Goal: Information Seeking & Learning: Learn about a topic

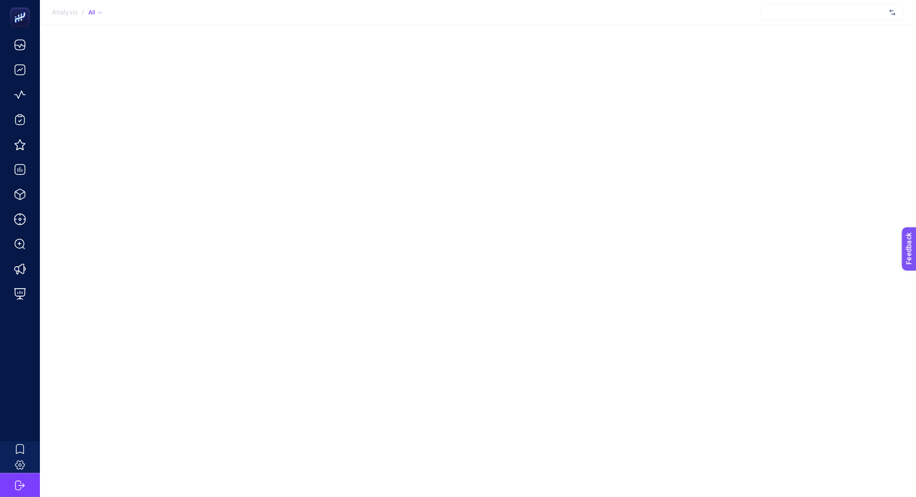
click at [830, 17] on div at bounding box center [832, 12] width 144 height 16
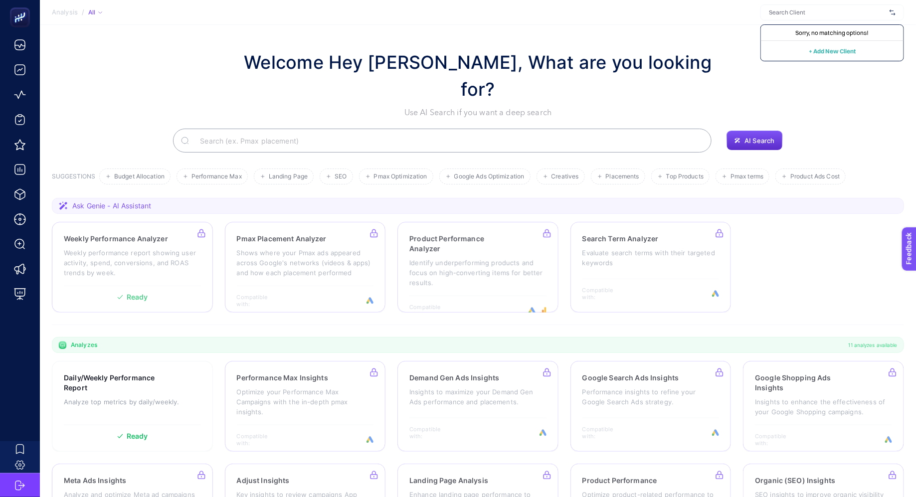
click at [687, 33] on section "Welcome Hey Booster, What are you looking for? Use AI Search if you want a deep…" at bounding box center [478, 347] width 876 height 644
click at [793, 9] on div at bounding box center [832, 12] width 144 height 16
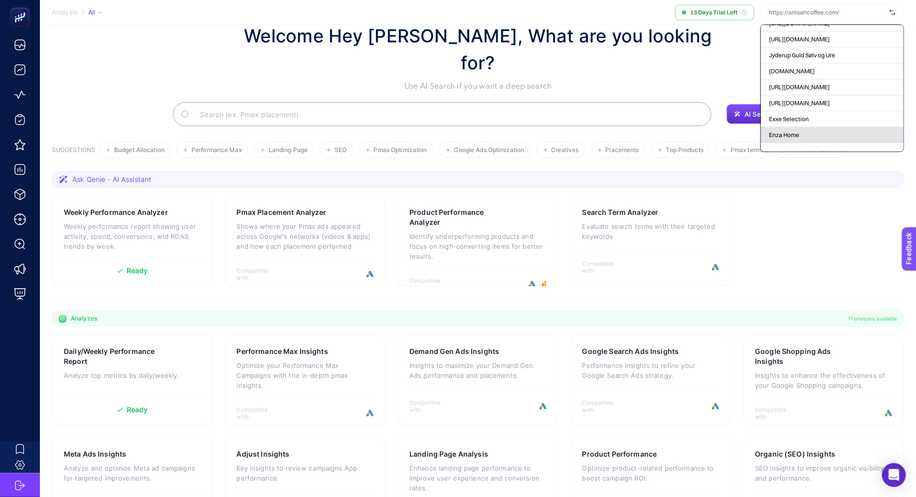
scroll to position [72, 0]
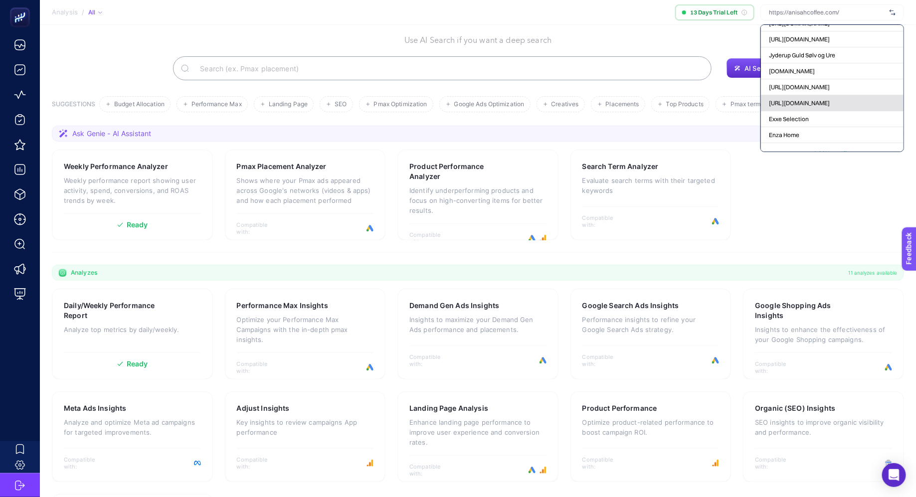
click at [838, 95] on div "[URL][DOMAIN_NAME]" at bounding box center [832, 103] width 143 height 16
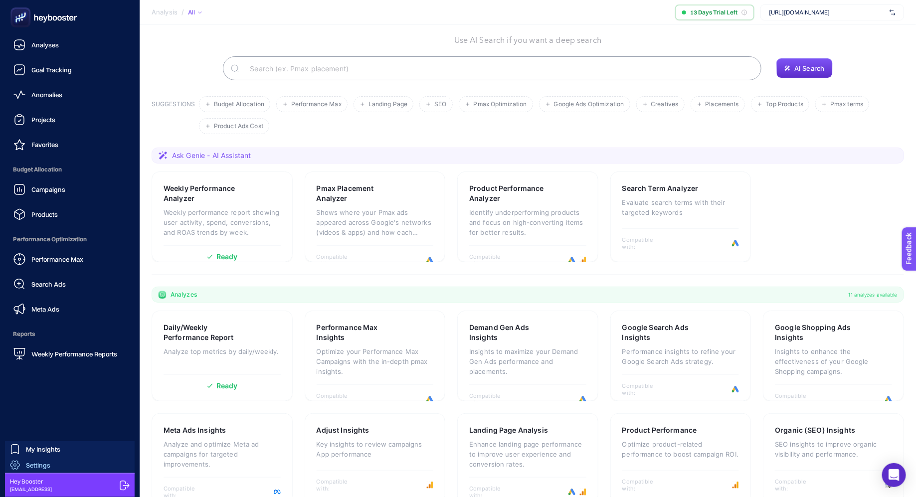
click at [49, 462] on span "Settings" at bounding box center [38, 465] width 24 height 8
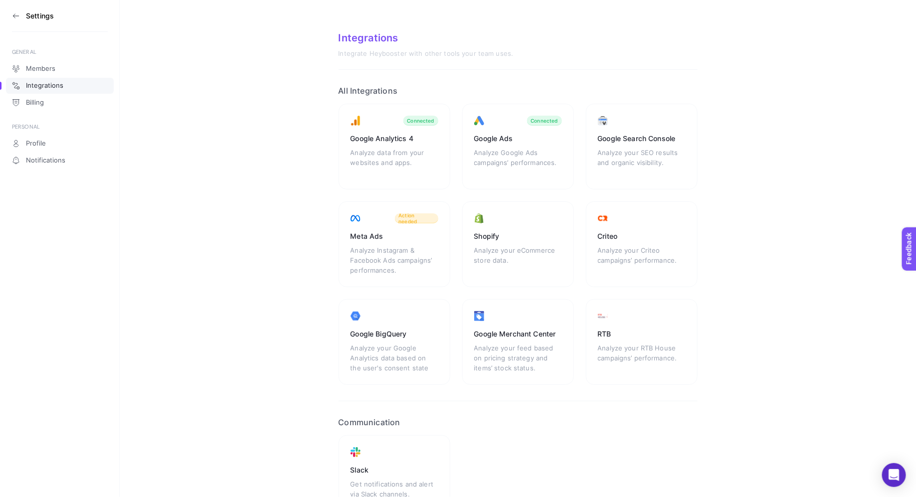
click at [15, 16] on icon at bounding box center [16, 16] width 8 height 8
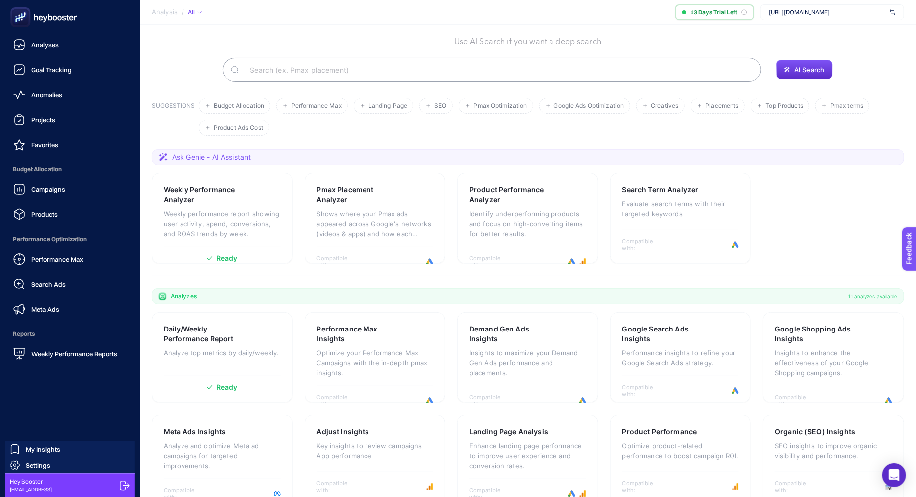
scroll to position [72, 0]
click at [70, 288] on link "Search Ads" at bounding box center [70, 284] width 124 height 20
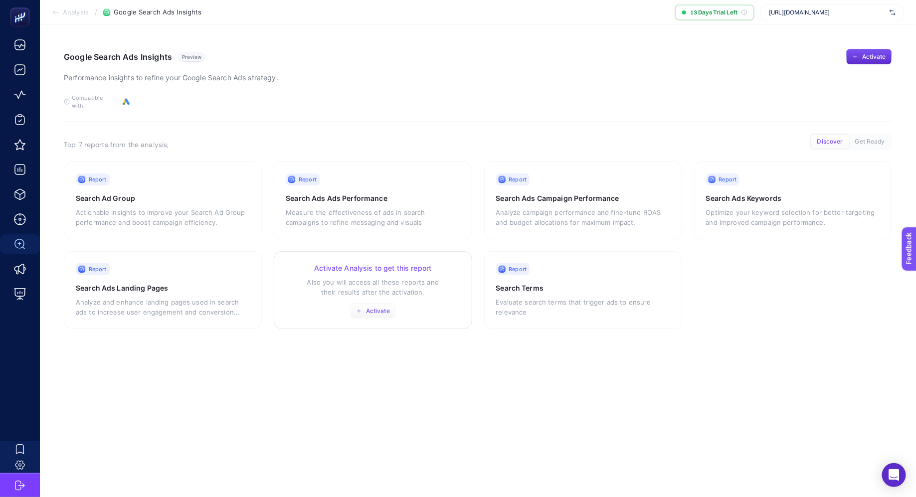
click at [370, 307] on span "Activate" at bounding box center [378, 311] width 24 height 8
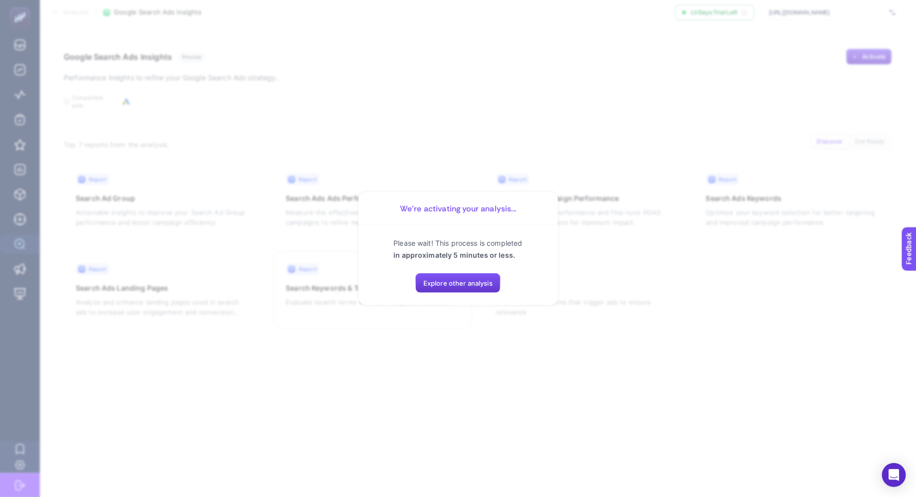
click at [437, 285] on span "Explore other analysis" at bounding box center [457, 283] width 69 height 8
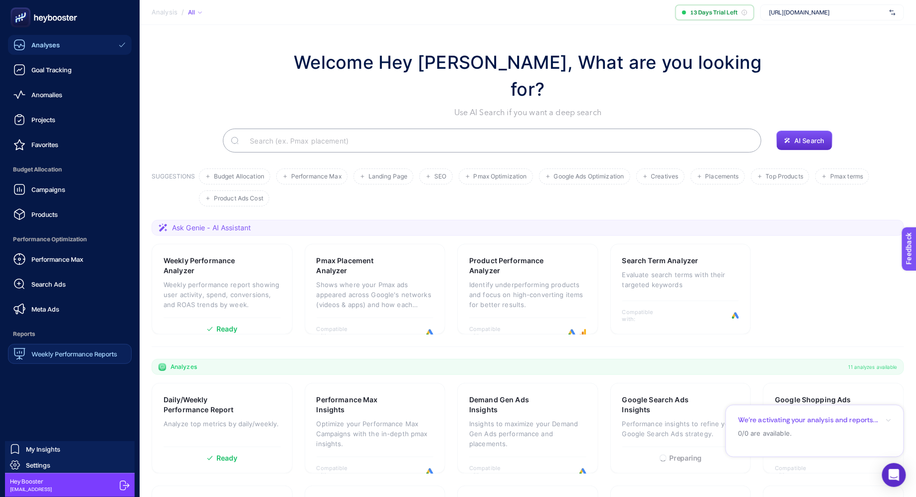
click at [65, 351] on span "Weekly Performance Reports" at bounding box center [74, 354] width 86 height 8
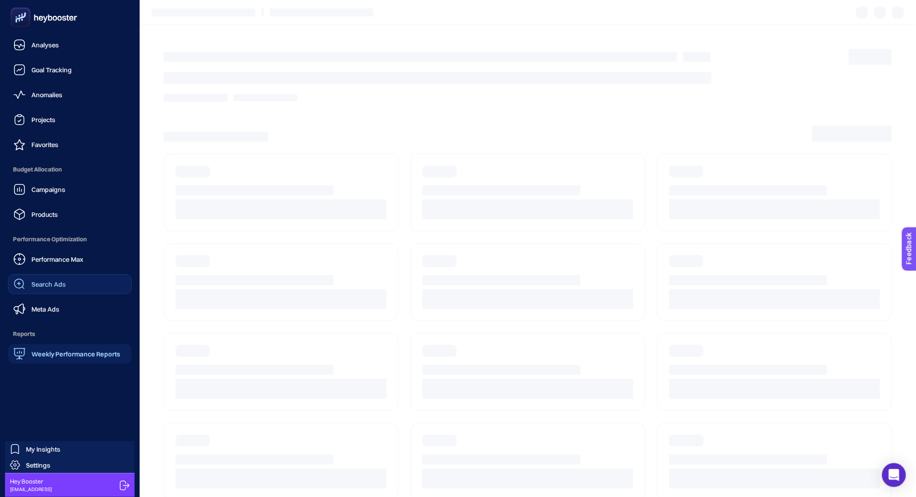
click at [65, 280] on span "Search Ads" at bounding box center [48, 284] width 34 height 8
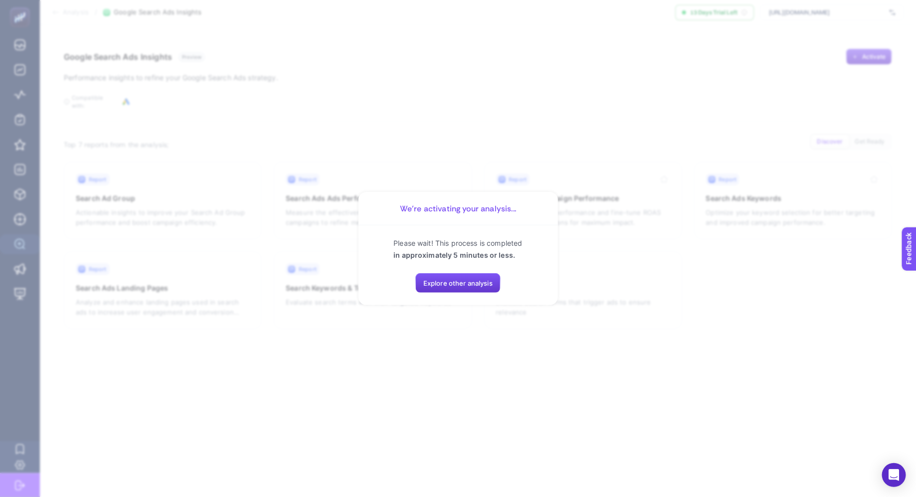
click at [463, 283] on span "Explore other analysis" at bounding box center [457, 283] width 69 height 8
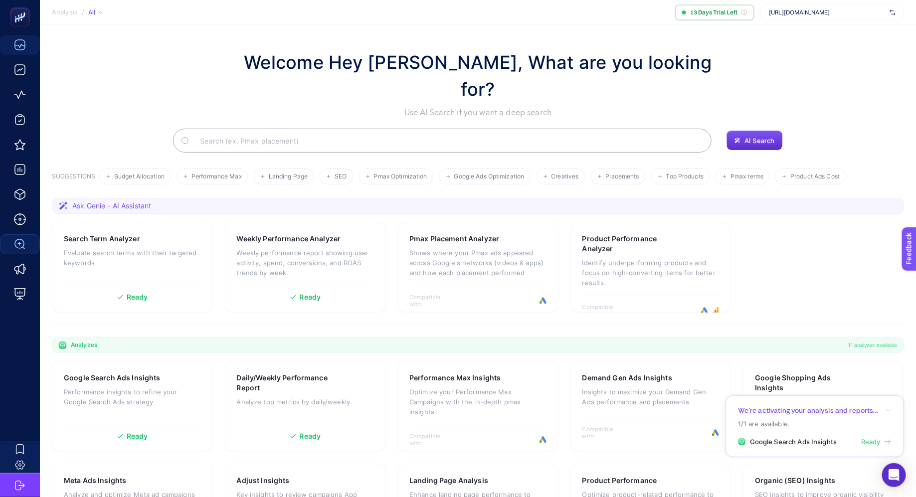
click at [792, 444] on span "Google Search Ads Insights" at bounding box center [793, 442] width 87 height 10
click at [872, 442] on span "Ready" at bounding box center [870, 442] width 19 height 10
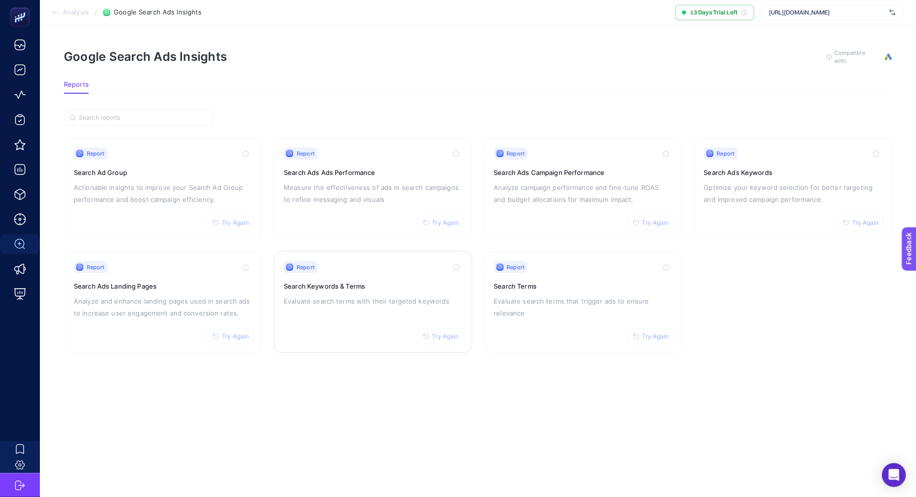
click at [325, 293] on div "Report Try Again Search Keywords & Terms Evaluate search terms with their targe…" at bounding box center [373, 302] width 178 height 82
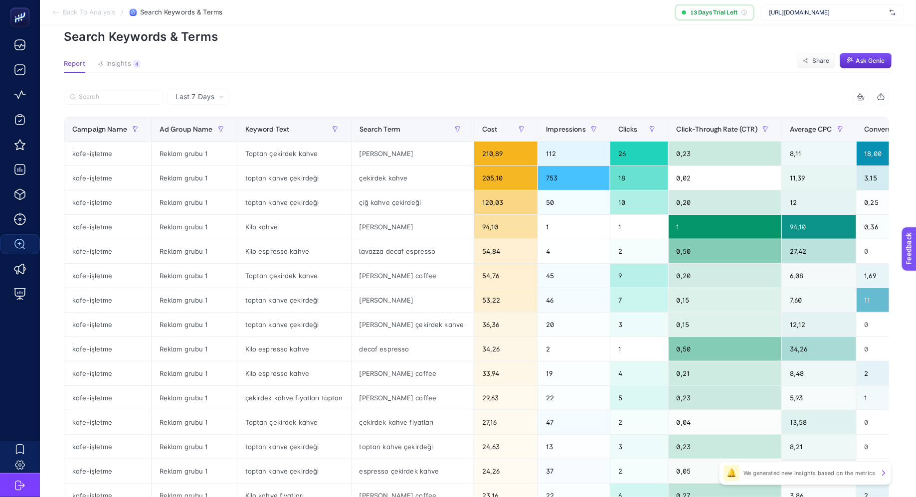
scroll to position [45, 0]
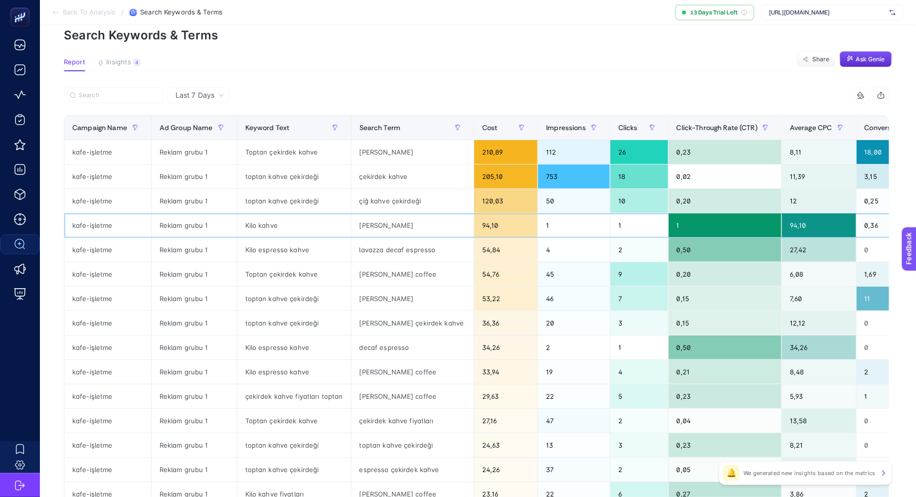
click at [360, 225] on div "anişah" at bounding box center [413, 225] width 122 height 24
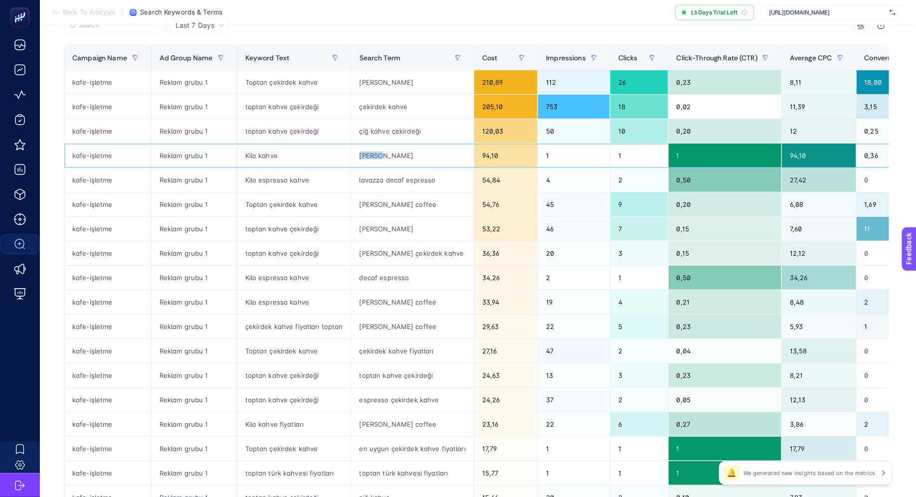
scroll to position [119, 0]
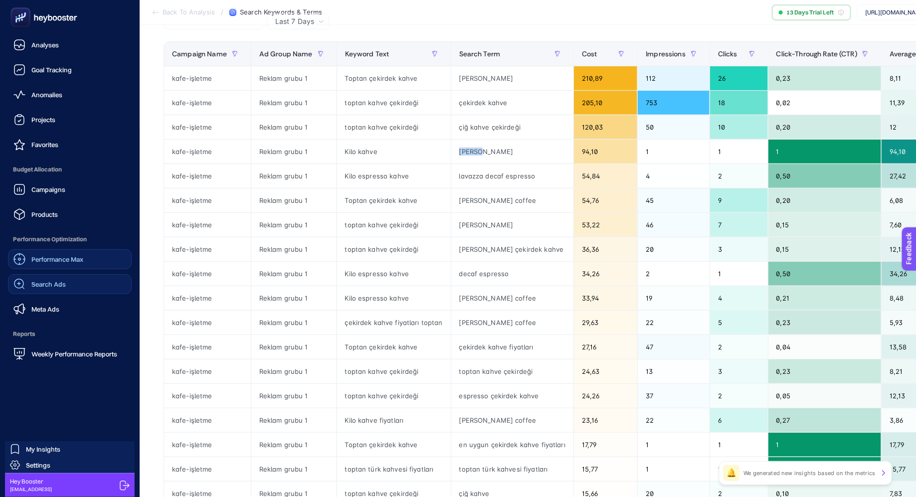
click at [77, 262] on span "Performance Max" at bounding box center [57, 259] width 52 height 8
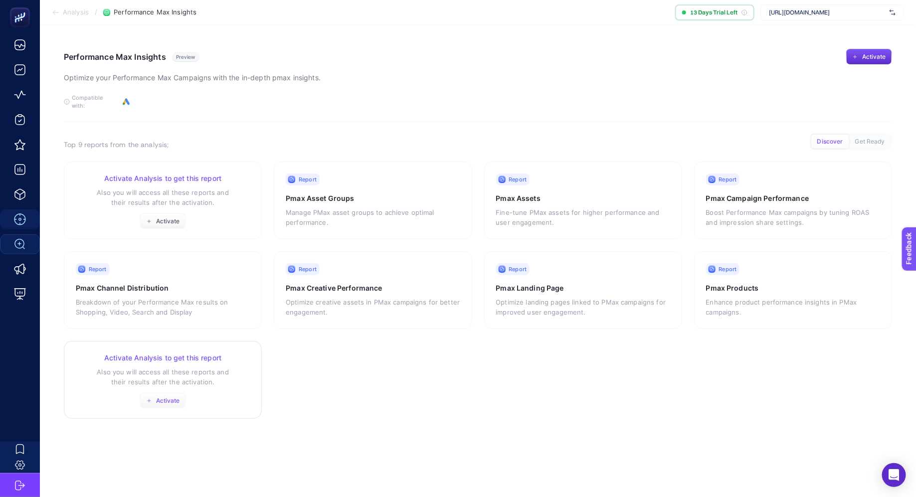
click at [162, 397] on span "Activate" at bounding box center [168, 401] width 24 height 8
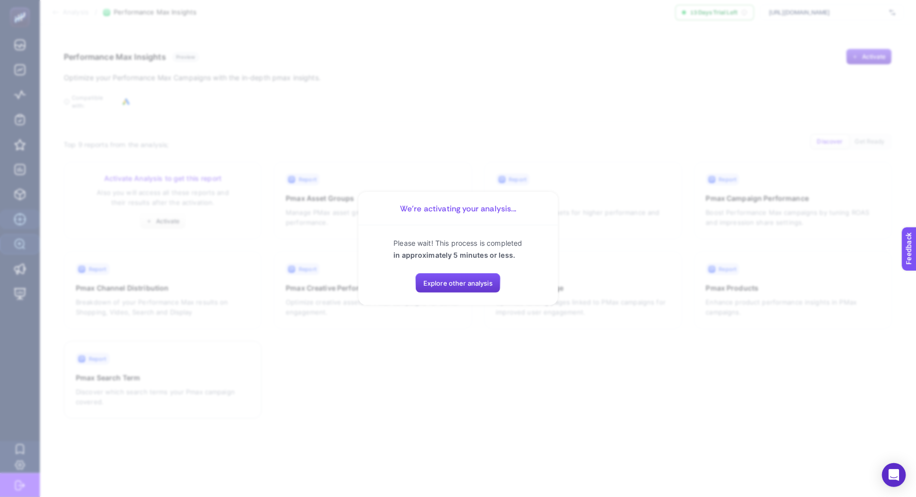
click at [444, 288] on button "Explore other analysis" at bounding box center [457, 283] width 85 height 20
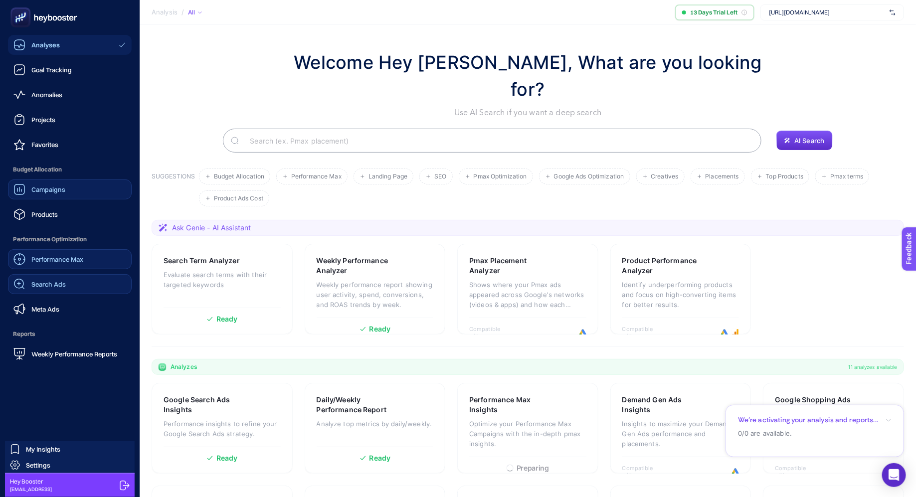
click at [54, 193] on div "Campaigns" at bounding box center [39, 189] width 52 height 12
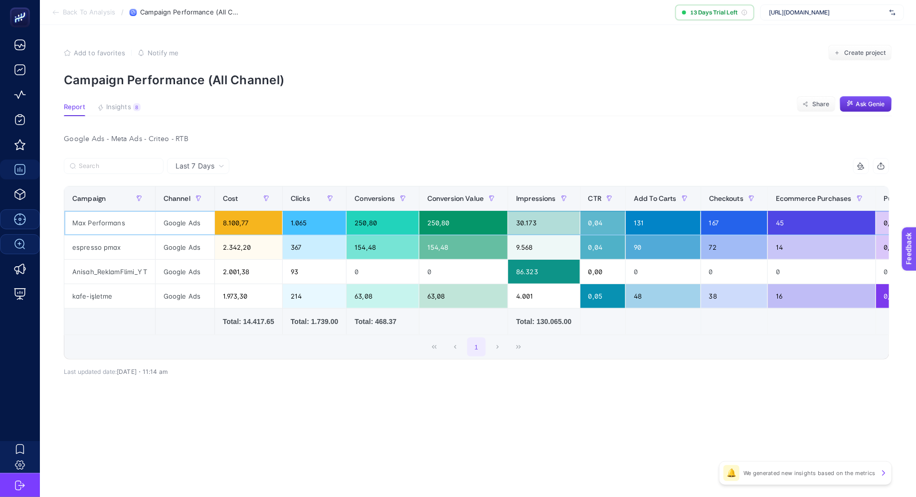
click at [80, 222] on div "Max Performans" at bounding box center [109, 223] width 91 height 24
click at [231, 216] on div "8.100,77" at bounding box center [248, 223] width 67 height 24
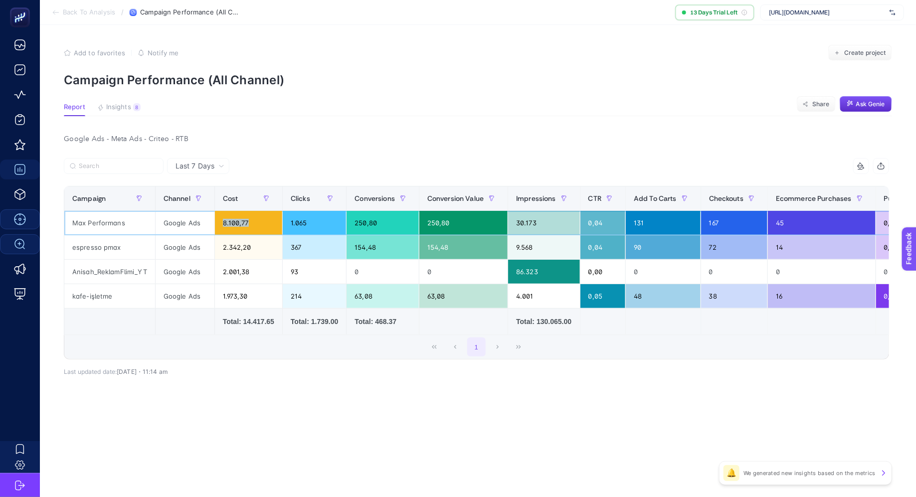
click at [231, 216] on div "8.100,77" at bounding box center [248, 223] width 67 height 24
click at [234, 220] on div "8.100,77" at bounding box center [248, 223] width 67 height 24
click at [196, 168] on span "Last 7 Days" at bounding box center [195, 166] width 39 height 10
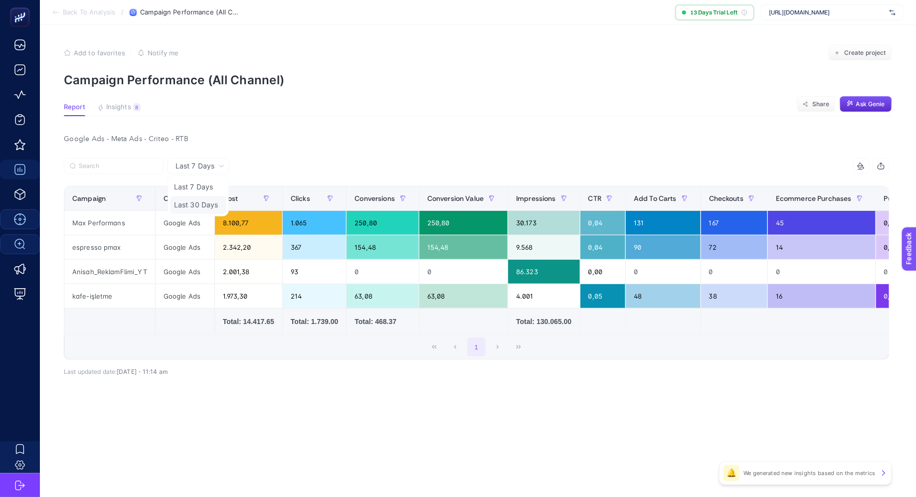
click at [196, 198] on li "Last 30 Days" at bounding box center [198, 205] width 56 height 18
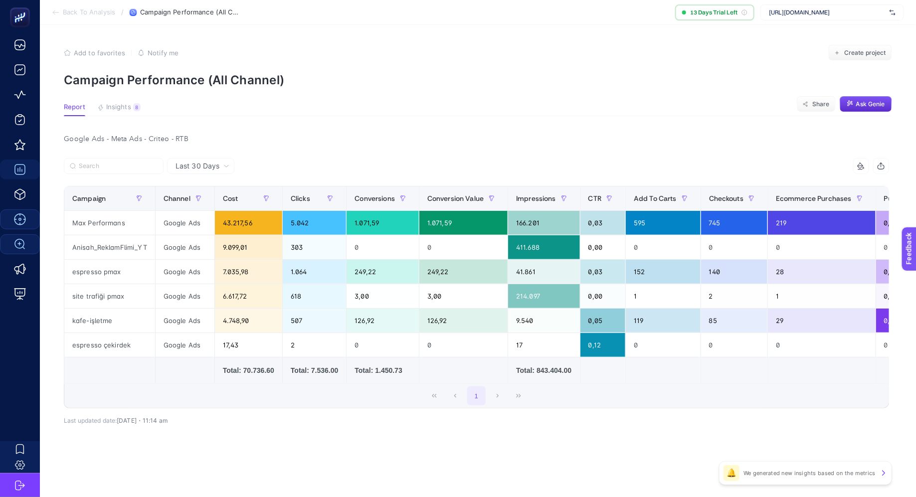
click at [201, 160] on div "Last 30 Days" at bounding box center [200, 166] width 67 height 16
click at [200, 186] on li "Last 7 Days" at bounding box center [200, 187] width 61 height 18
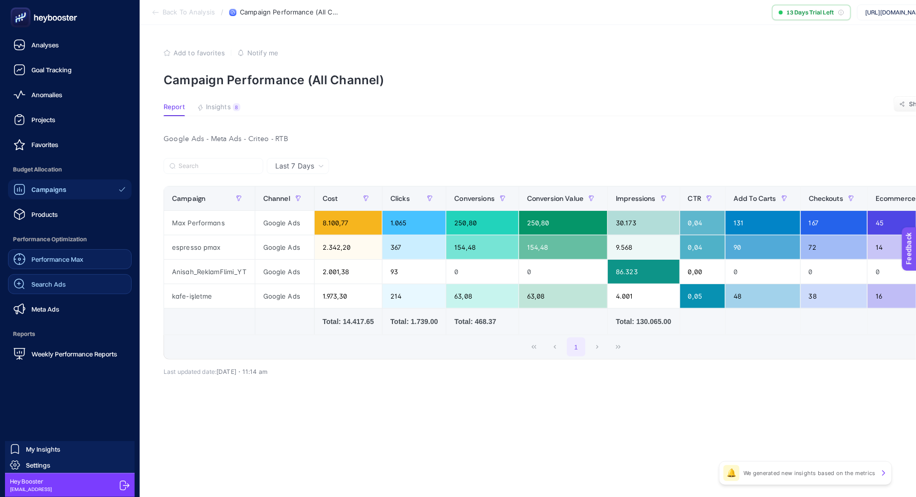
click at [50, 290] on div "Search Ads" at bounding box center [39, 284] width 52 height 12
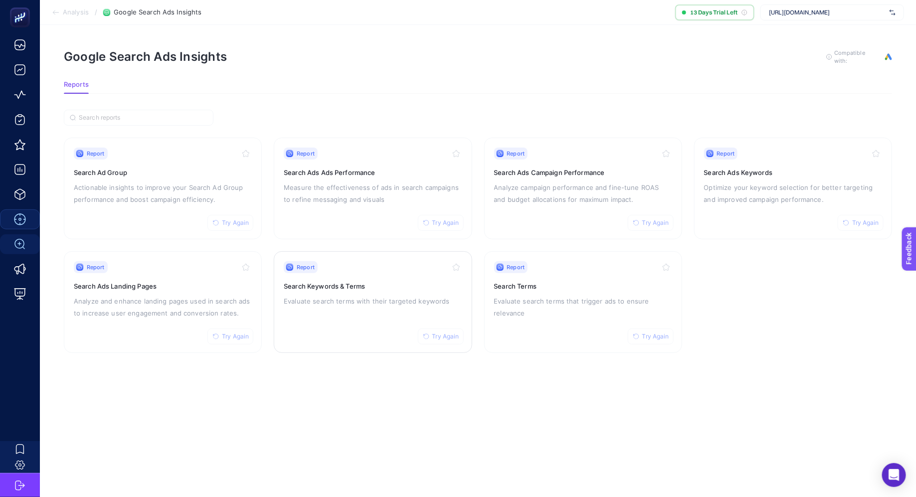
click at [367, 292] on div "Report Try Again Search Keywords & Terms Evaluate search terms with their targe…" at bounding box center [373, 302] width 178 height 82
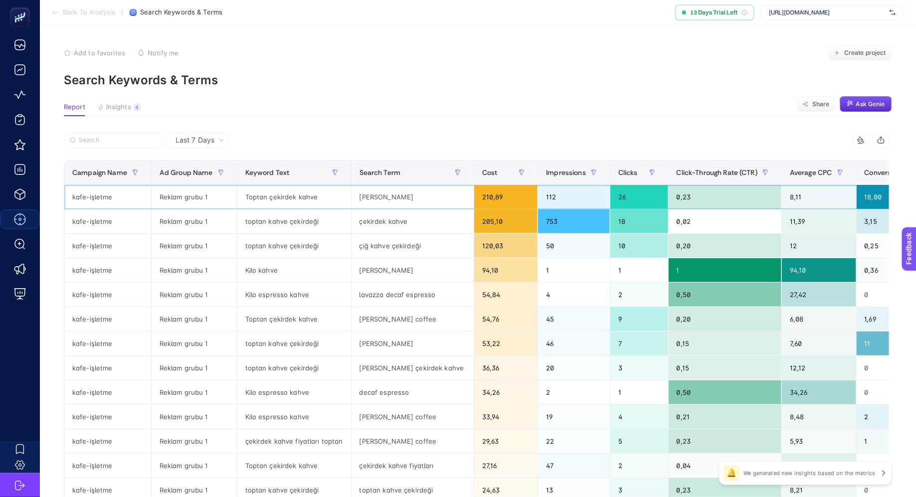
click at [93, 198] on div "kafe-işletme" at bounding box center [107, 197] width 87 height 24
copy tr "kafe-işletme"
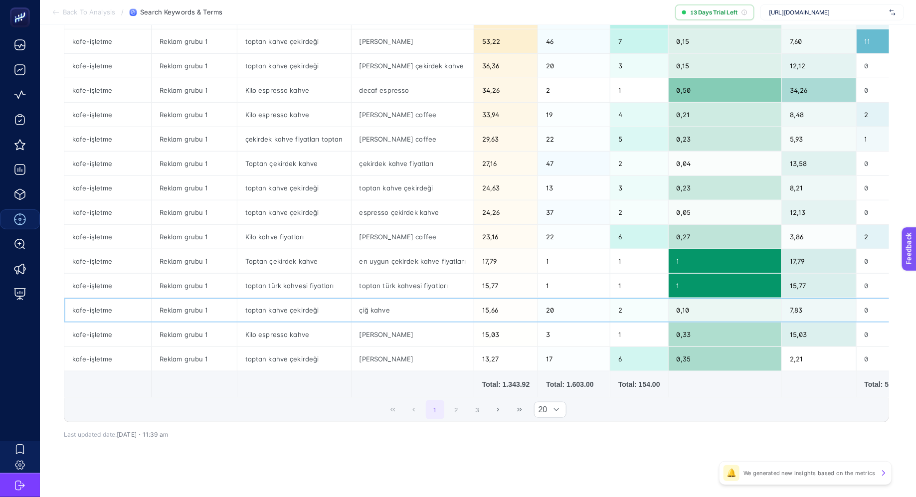
click at [252, 308] on div "toptan kahve çekirdeği" at bounding box center [294, 310] width 114 height 24
click at [458, 405] on button "2" at bounding box center [456, 409] width 19 height 19
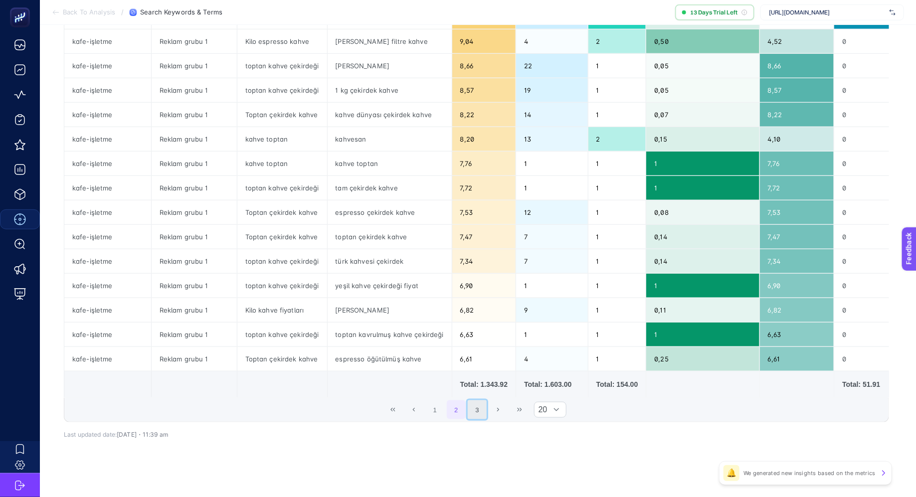
click at [478, 408] on button "3" at bounding box center [477, 409] width 19 height 19
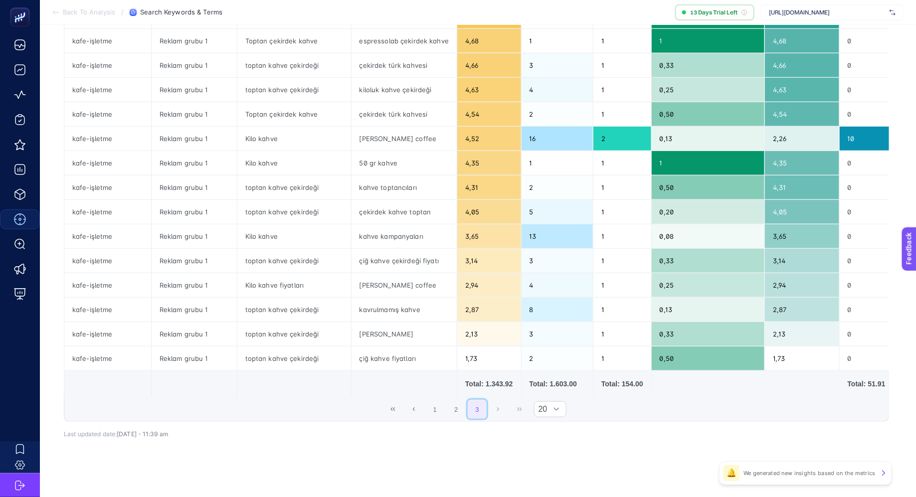
scroll to position [0, 0]
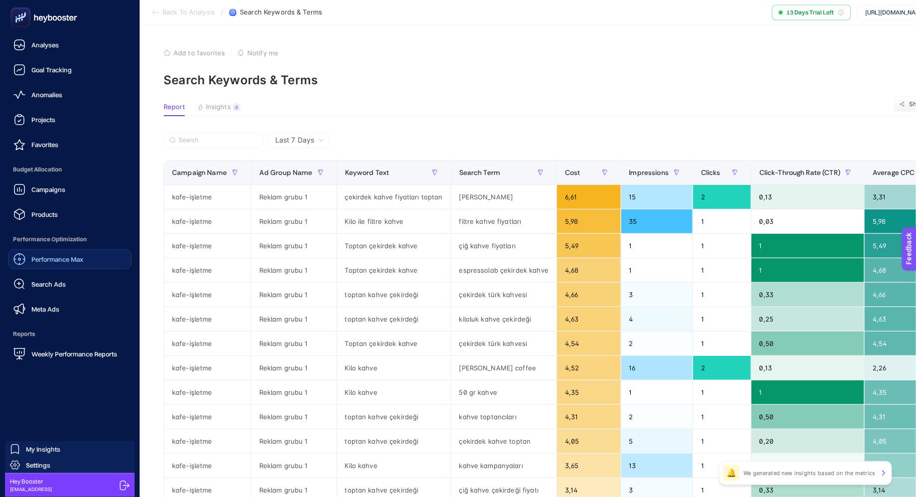
click at [96, 260] on link "Performance Max" at bounding box center [70, 259] width 124 height 20
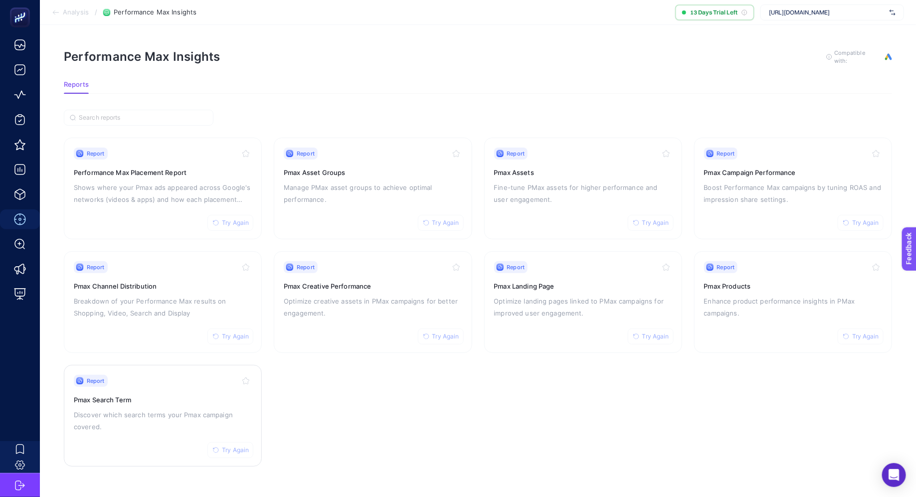
click at [189, 397] on h3 "Pmax Search Term" at bounding box center [163, 400] width 178 height 10
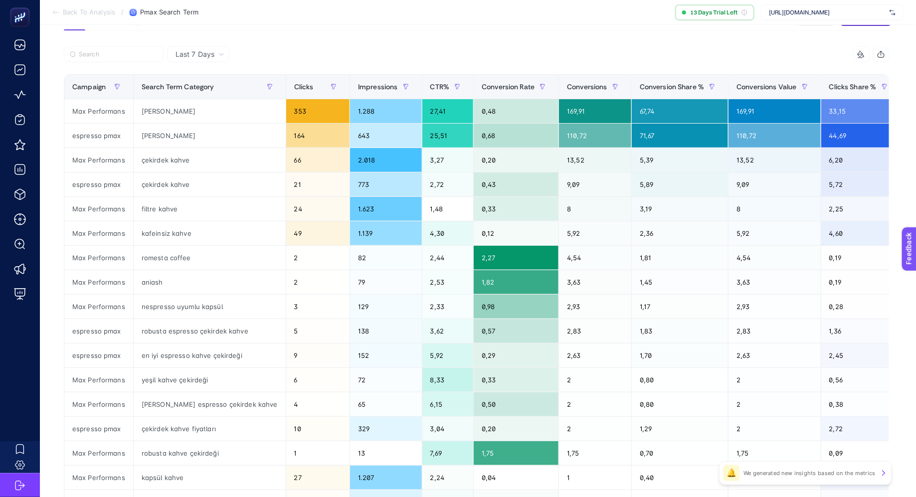
scroll to position [86, 0]
drag, startPoint x: 168, startPoint y: 304, endPoint x: 211, endPoint y: 307, distance: 43.9
click at [204, 304] on div "nespresso uyumlu kapsül" at bounding box center [210, 306] width 152 height 24
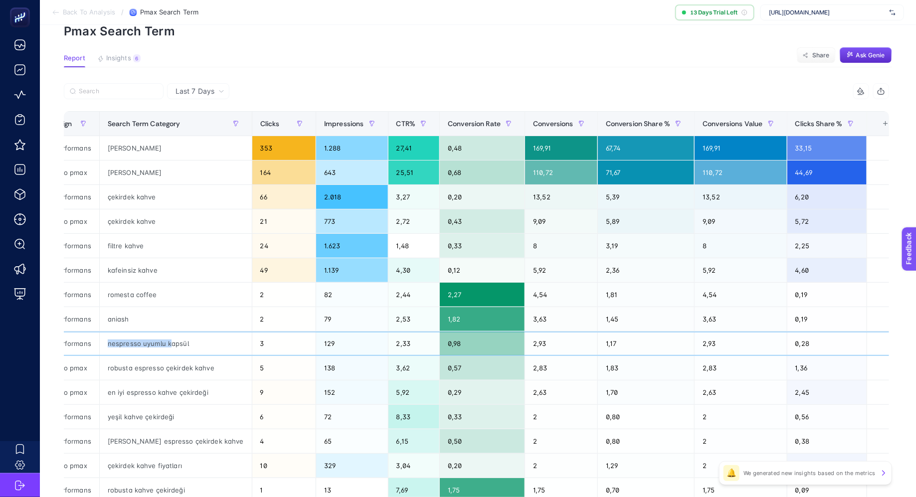
scroll to position [0, 0]
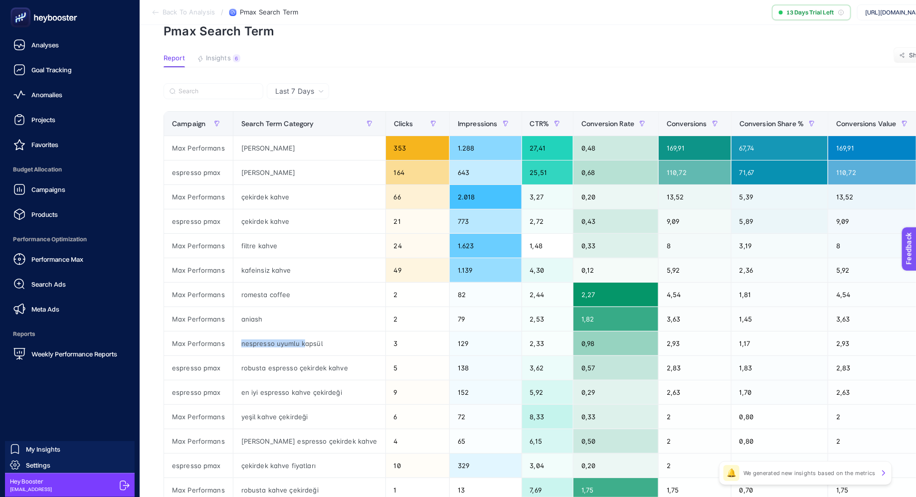
click at [59, 257] on span "Performance Max" at bounding box center [57, 259] width 52 height 8
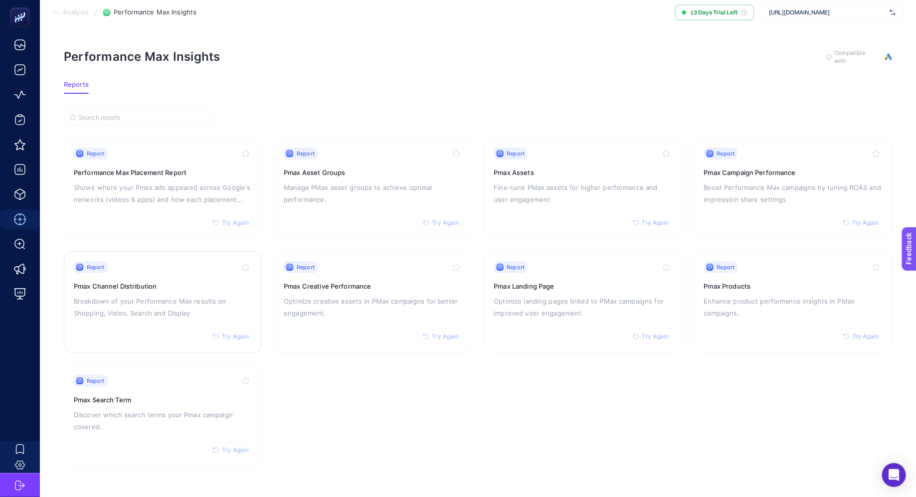
click at [128, 289] on h3 "Pmax Channel Distribution" at bounding box center [163, 286] width 178 height 10
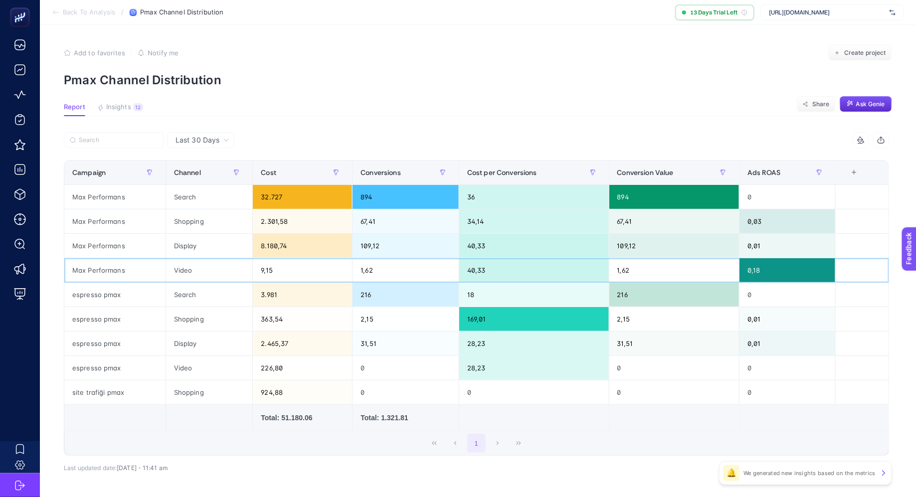
click at [106, 267] on div "Max Performans" at bounding box center [114, 270] width 101 height 24
click at [277, 222] on div "2.301,58" at bounding box center [302, 221] width 99 height 24
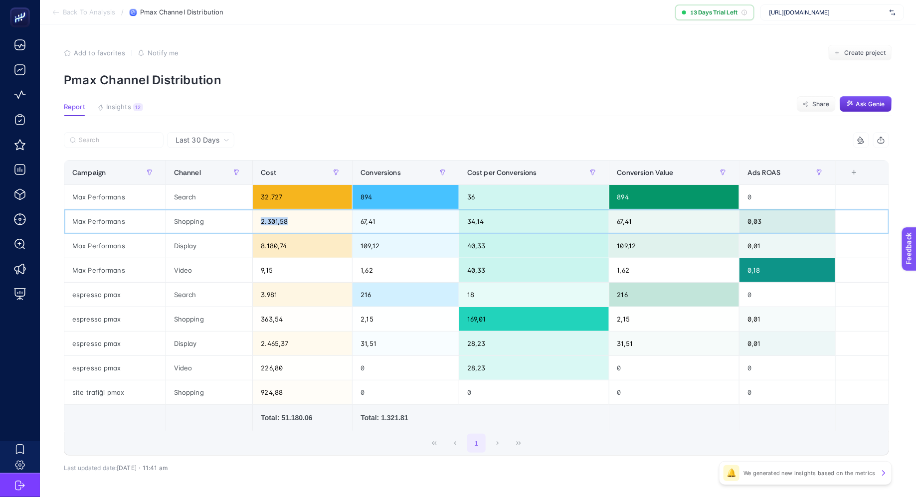
click at [277, 222] on div "2.301,58" at bounding box center [302, 221] width 99 height 24
click at [275, 250] on div "8.180,74" at bounding box center [302, 246] width 99 height 24
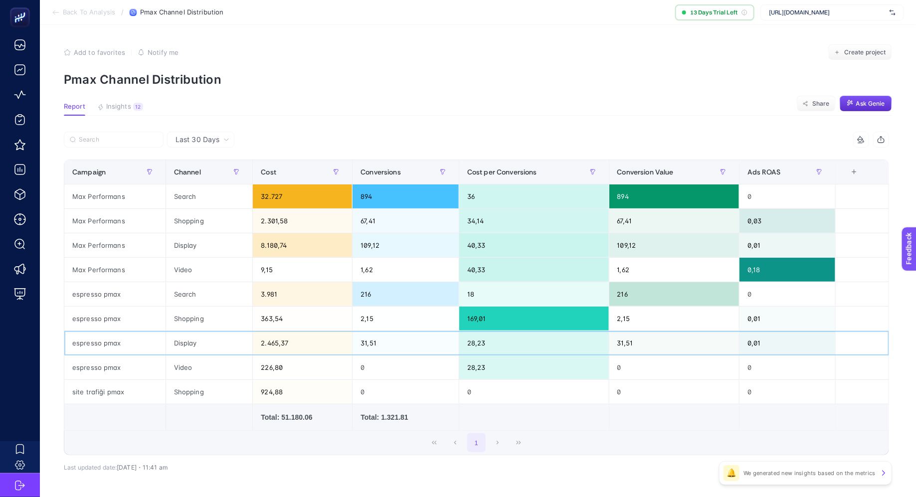
click at [274, 341] on div "2.465,37" at bounding box center [302, 343] width 99 height 24
click at [185, 248] on div "Display" at bounding box center [209, 245] width 87 height 24
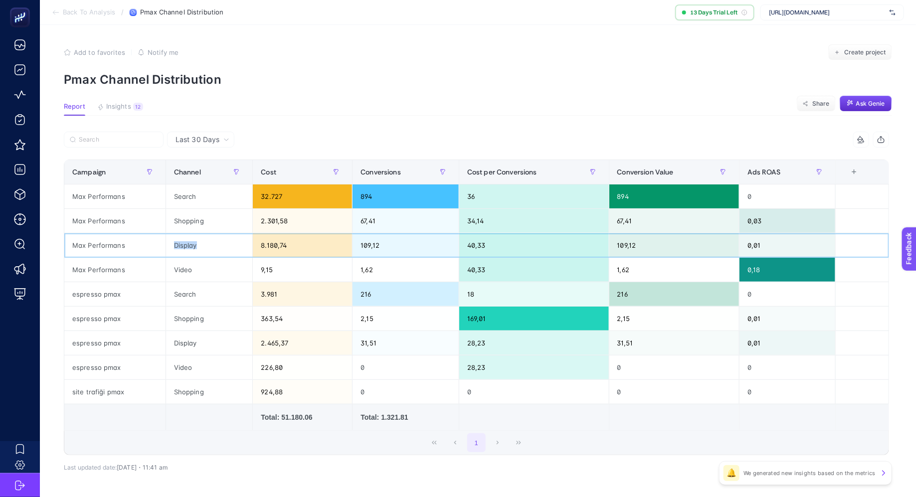
click at [185, 248] on div "Display" at bounding box center [209, 245] width 87 height 24
click at [95, 244] on div "Max Performans" at bounding box center [114, 245] width 101 height 24
click at [269, 219] on div "2.301,58" at bounding box center [302, 221] width 99 height 24
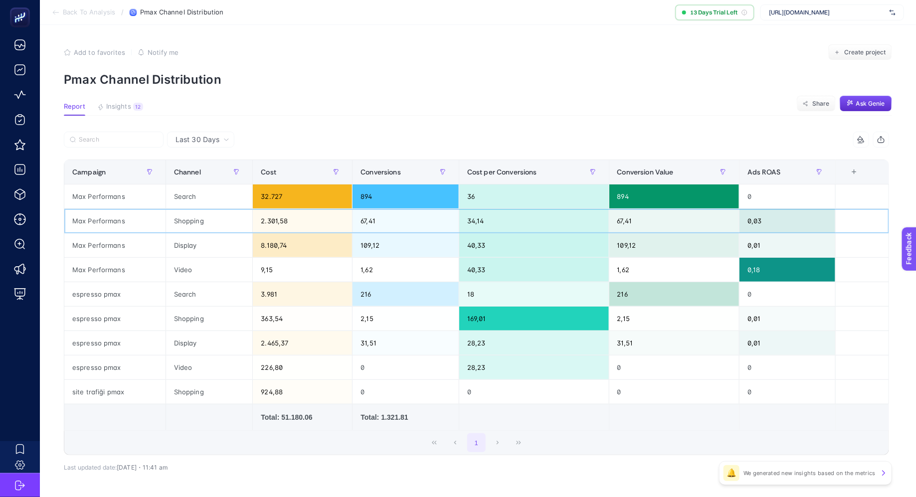
click at [269, 219] on div "2.301,58" at bounding box center [302, 221] width 99 height 24
click at [94, 224] on div "Max Performans" at bounding box center [114, 221] width 101 height 24
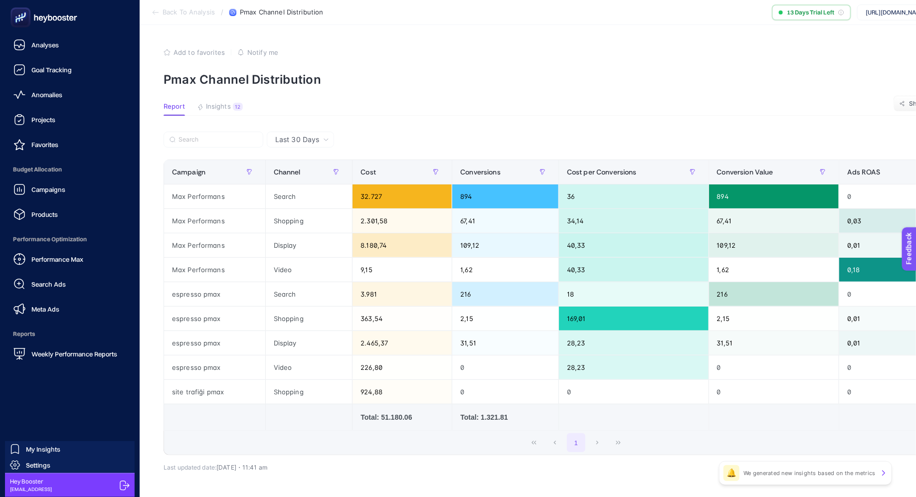
click at [55, 254] on div "Performance Max" at bounding box center [48, 259] width 70 height 12
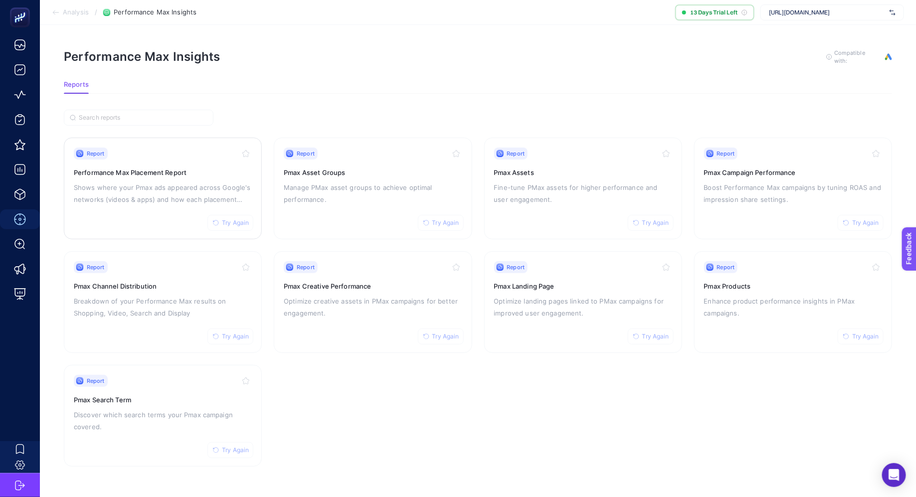
click at [176, 195] on p "Shows where your Pmax ads appeared across Google's networks (videos & apps) and…" at bounding box center [163, 193] width 178 height 24
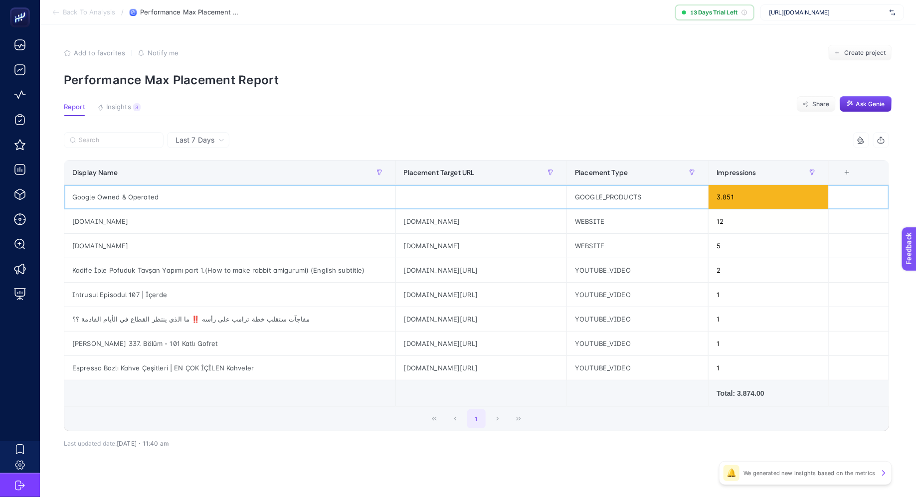
click at [134, 195] on div "Google Owned & Operated" at bounding box center [229, 197] width 331 height 24
click at [93, 13] on span "Back To Analysis" at bounding box center [89, 12] width 52 height 8
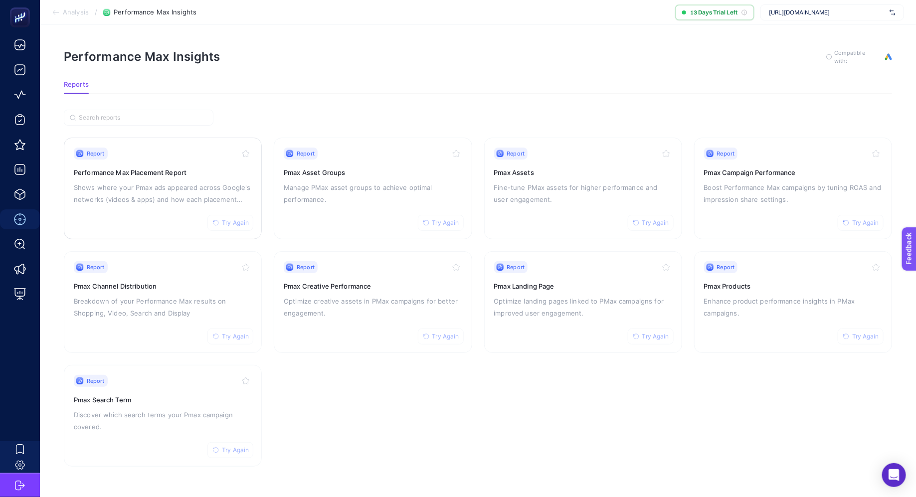
scroll to position [0, 0]
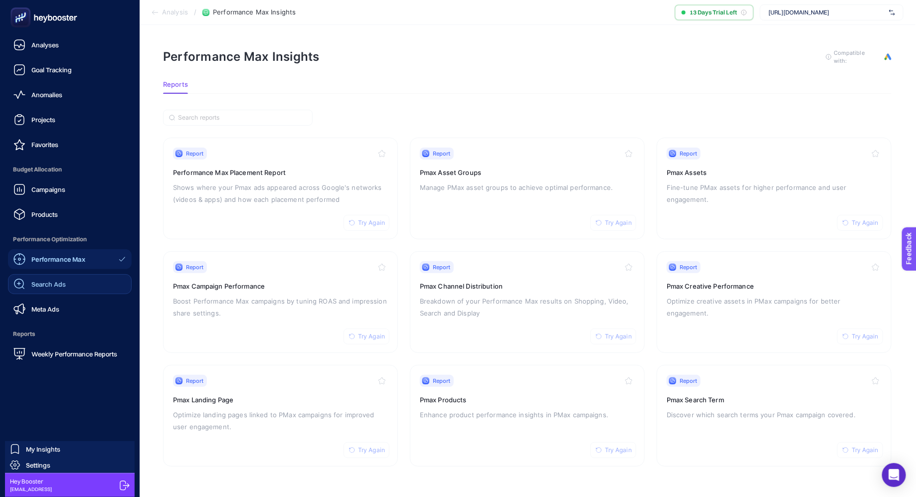
click at [71, 281] on link "Search Ads" at bounding box center [70, 284] width 124 height 20
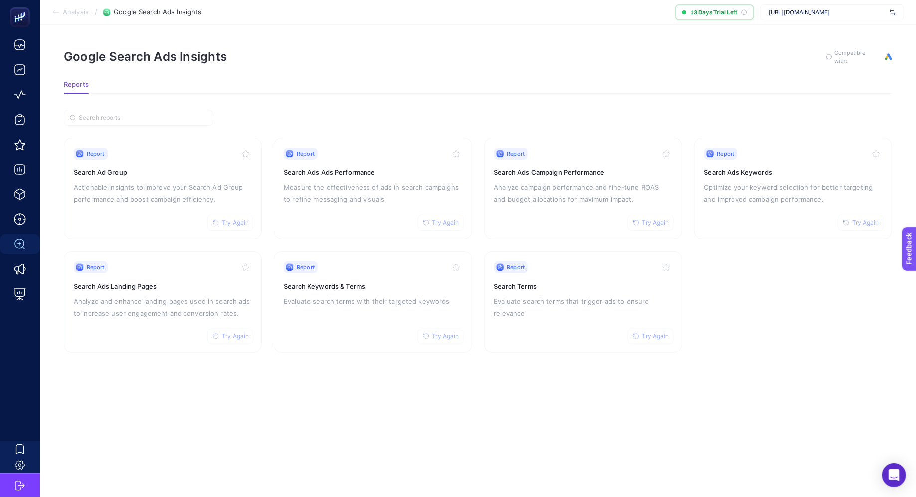
click at [334, 39] on article "Google Search Ads Insights To get quality results from this analysis, we recomm…" at bounding box center [478, 261] width 876 height 472
click at [851, 25] on article "Google Search Ads Insights To get quality results from this analysis, we recomm…" at bounding box center [478, 261] width 876 height 472
click at [851, 14] on span "[URL][DOMAIN_NAME]" at bounding box center [827, 12] width 117 height 8
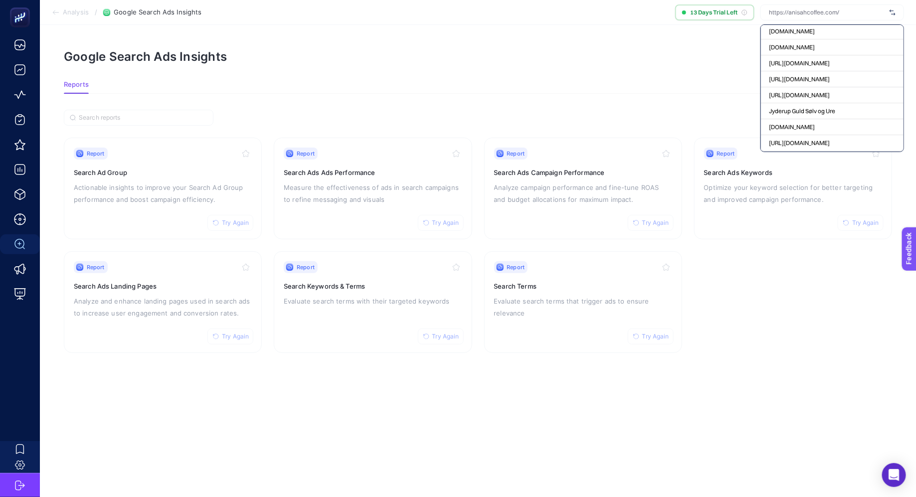
scroll to position [43647, 0]
click at [624, 76] on section "Google Search Ads Insights To get quality results from this analysis, we recomm…" at bounding box center [478, 65] width 828 height 32
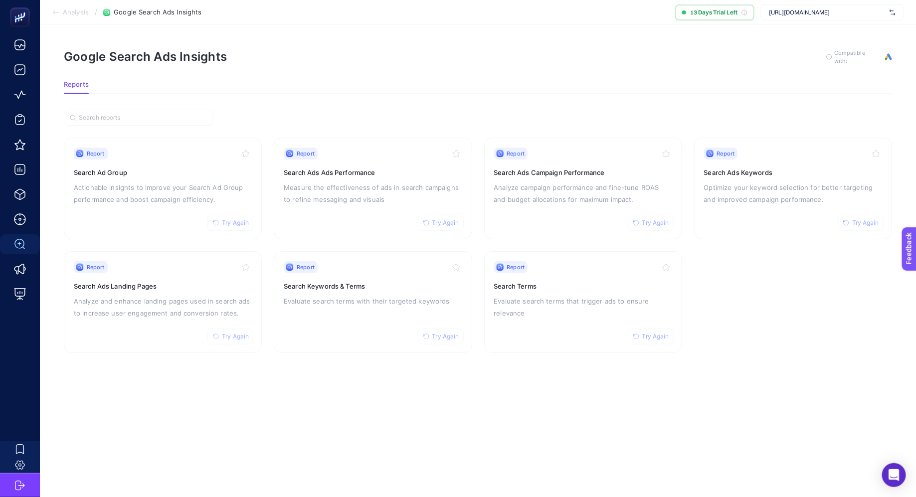
click at [790, 19] on div "[URL][DOMAIN_NAME]" at bounding box center [832, 12] width 144 height 16
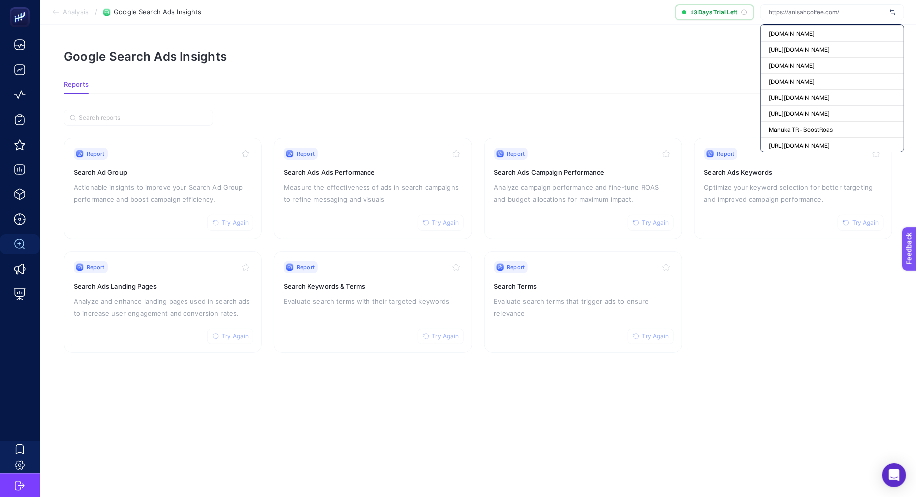
scroll to position [43663, 0]
click at [837, 127] on div "[URL][DOMAIN_NAME]" at bounding box center [832, 135] width 143 height 16
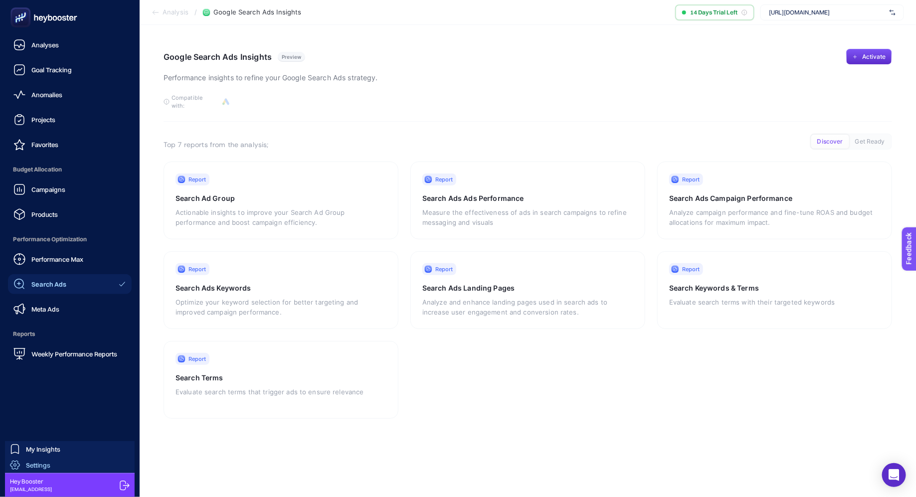
click at [52, 468] on link "Settings" at bounding box center [70, 465] width 130 height 16
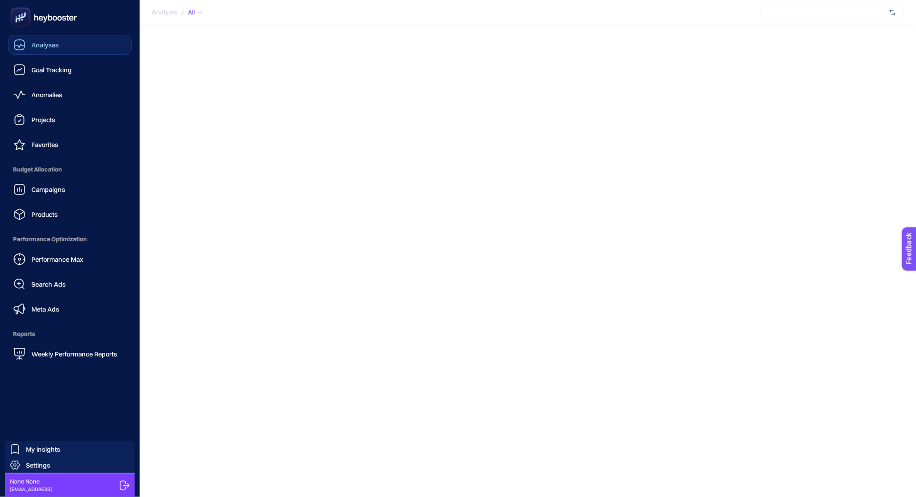
click at [35, 45] on span "Analyses" at bounding box center [44, 45] width 27 height 8
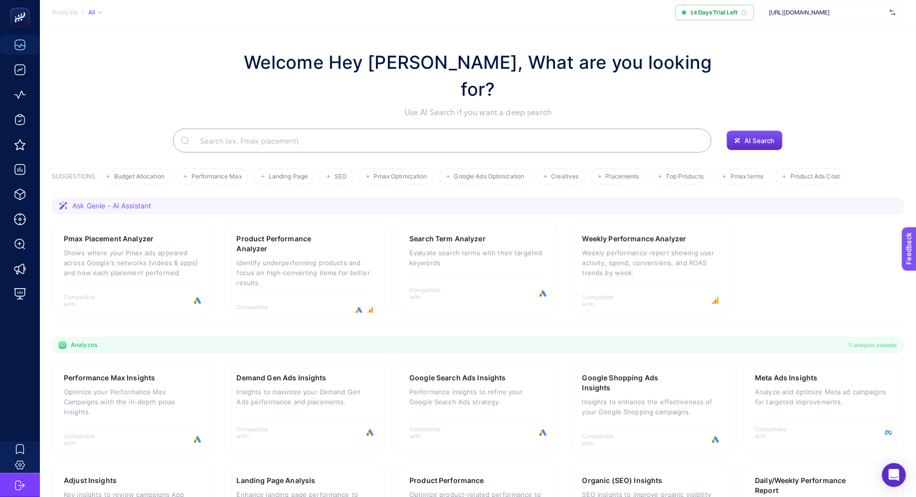
click at [821, 11] on span "[URL][DOMAIN_NAME]" at bounding box center [827, 12] width 117 height 8
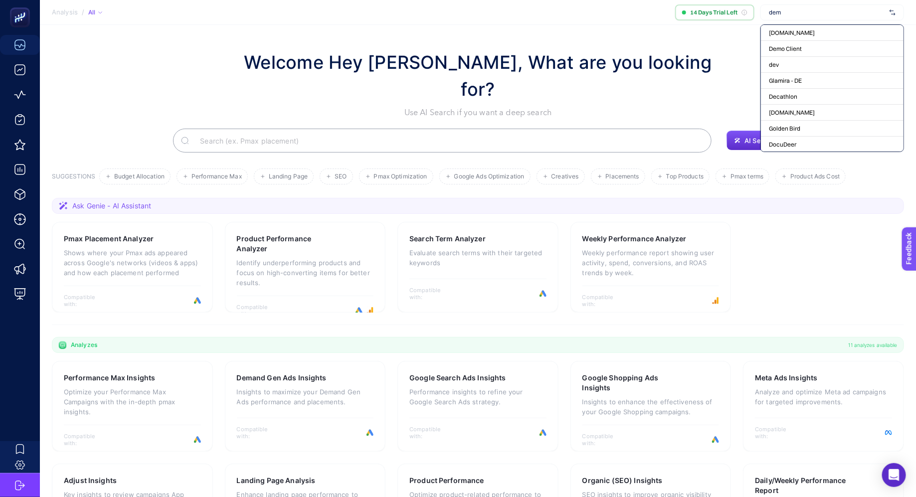
type input "demo"
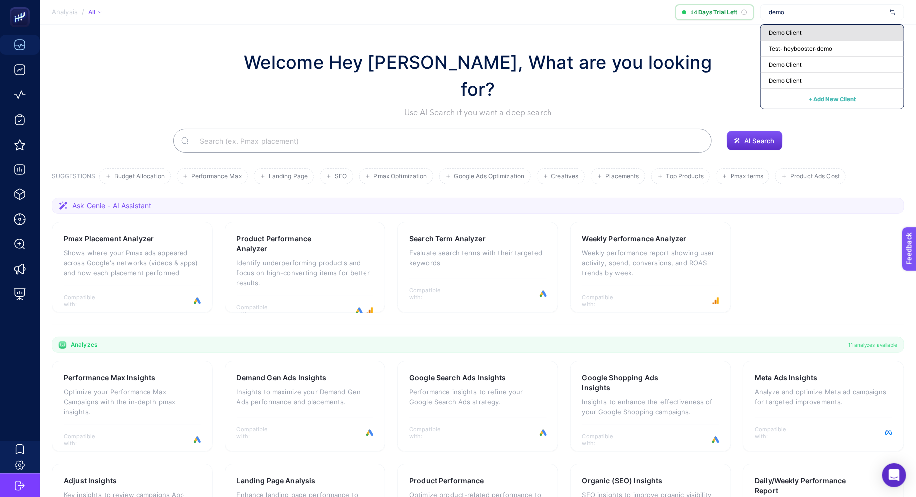
click at [825, 32] on div "Demo Client" at bounding box center [832, 33] width 143 height 16
